Goal: Information Seeking & Learning: Check status

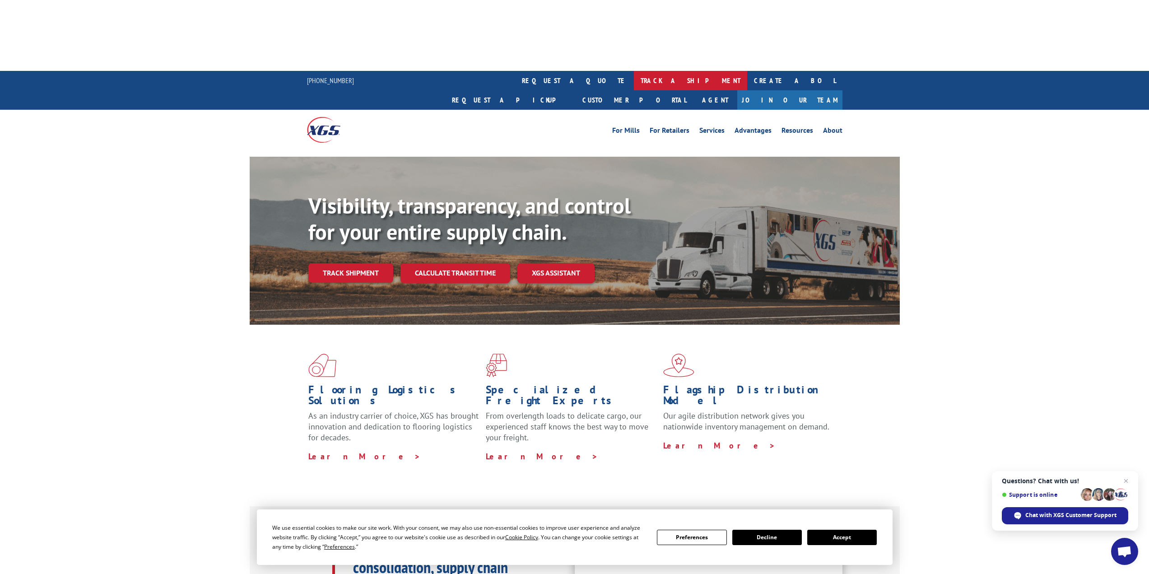
click at [634, 71] on link "track a shipment" at bounding box center [690, 80] width 113 height 19
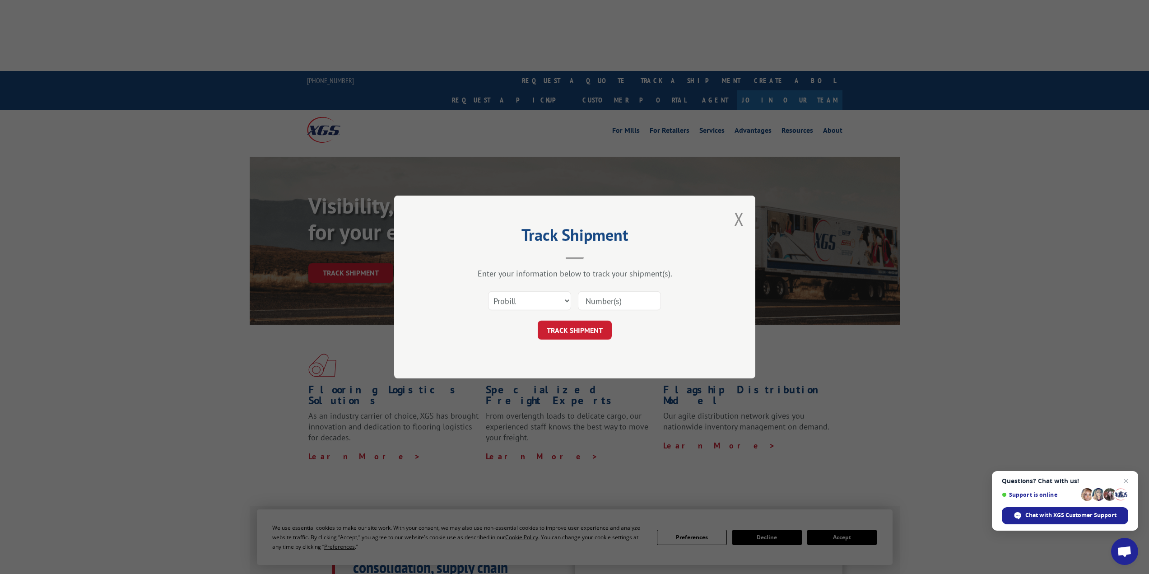
click at [584, 299] on input at bounding box center [619, 300] width 83 height 19
click at [537, 301] on select "Select category... Probill BOL PO" at bounding box center [529, 300] width 83 height 19
select select "bol"
click at [488, 291] on select "Select category... Probill BOL PO" at bounding box center [529, 300] width 83 height 19
drag, startPoint x: 613, startPoint y: 323, endPoint x: 599, endPoint y: 305, distance: 22.8
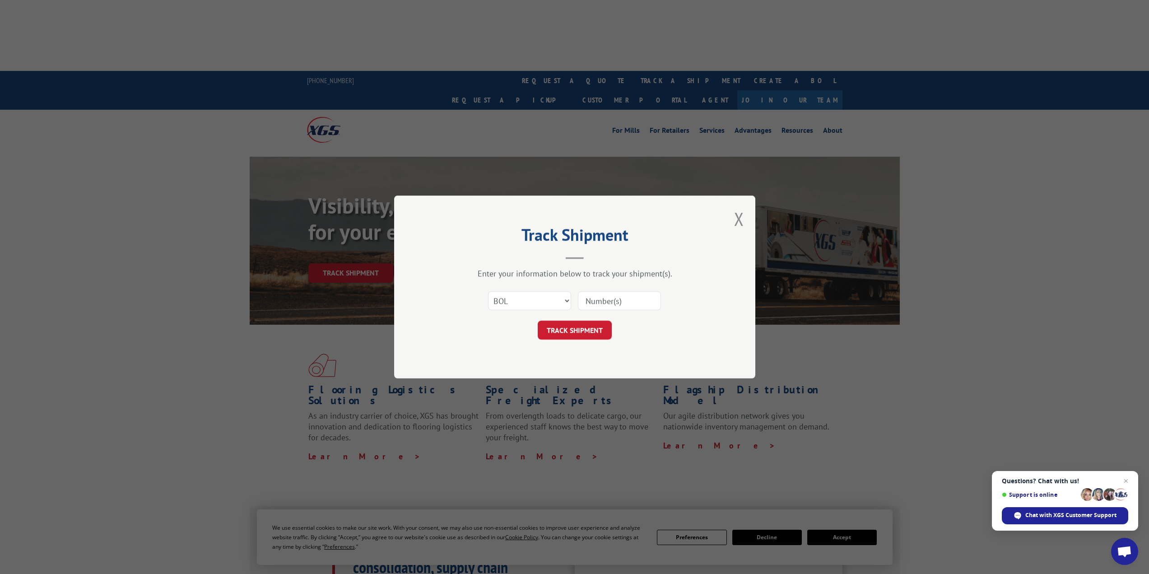
click at [614, 323] on div "TRACK SHIPMENT" at bounding box center [574, 330] width 271 height 19
click at [599, 305] on input at bounding box center [619, 300] width 83 height 19
paste input "363104"
type input "363104"
click at [593, 328] on button "TRACK SHIPMENT" at bounding box center [575, 330] width 74 height 19
